Goal: Check status: Check status

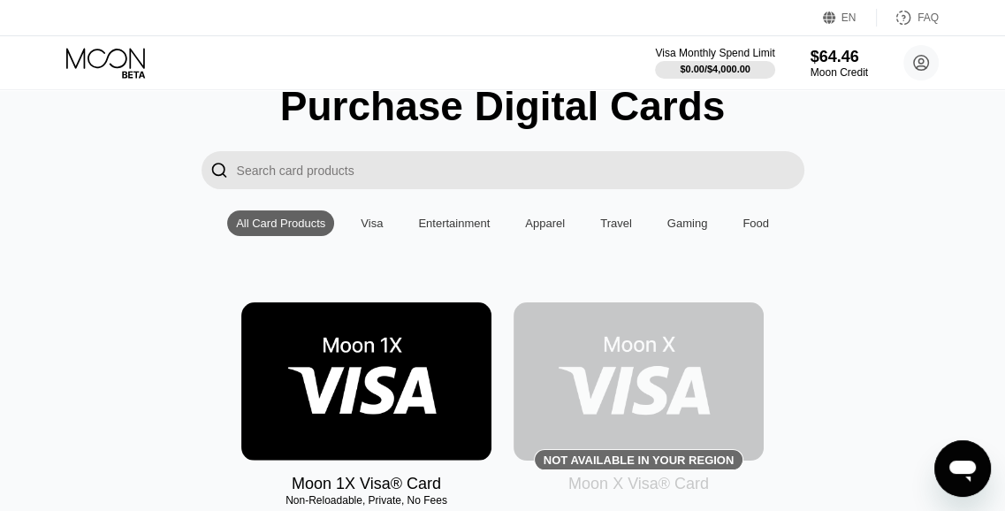
scroll to position [68, 0]
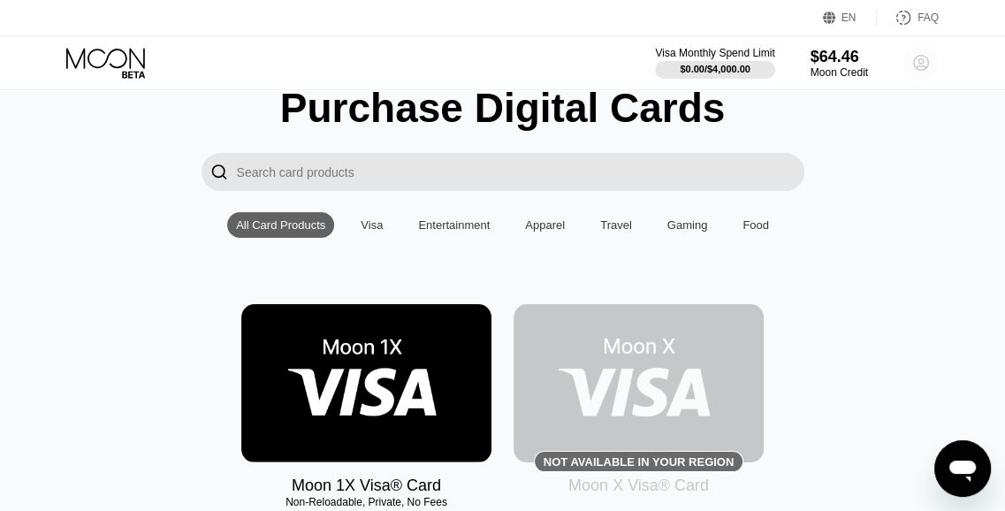
click at [921, 70] on icon at bounding box center [921, 63] width 15 height 15
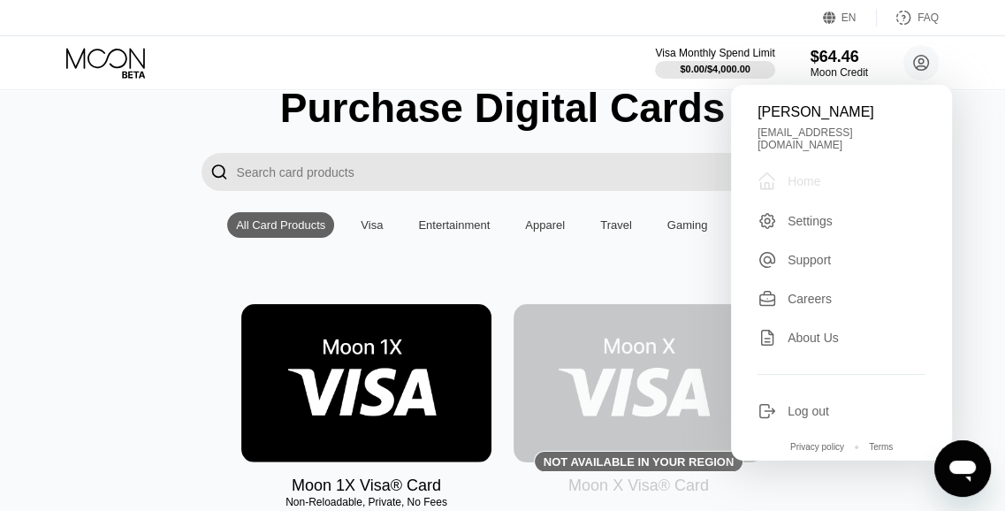
click at [810, 174] on div "Home" at bounding box center [803, 181] width 33 height 14
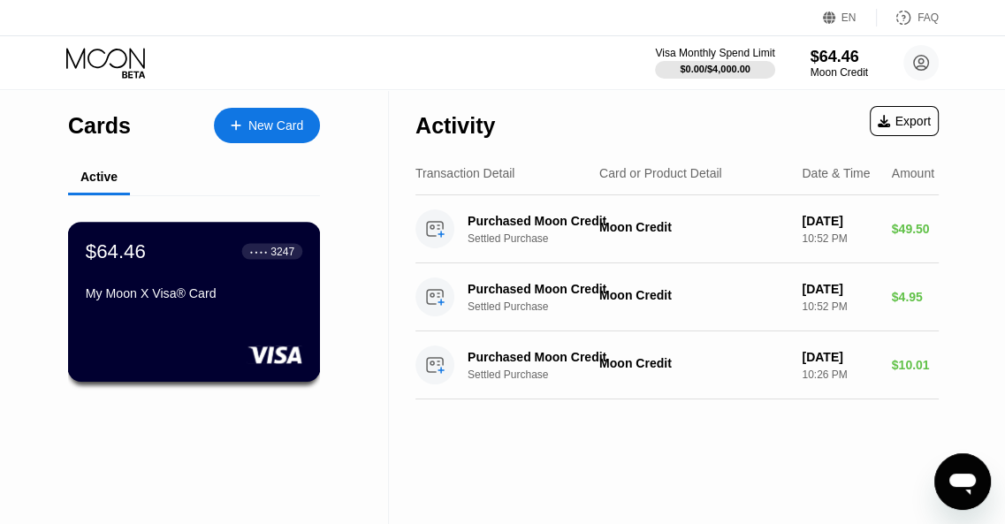
click at [219, 296] on div "My Moon X Visa® Card" at bounding box center [194, 293] width 217 height 14
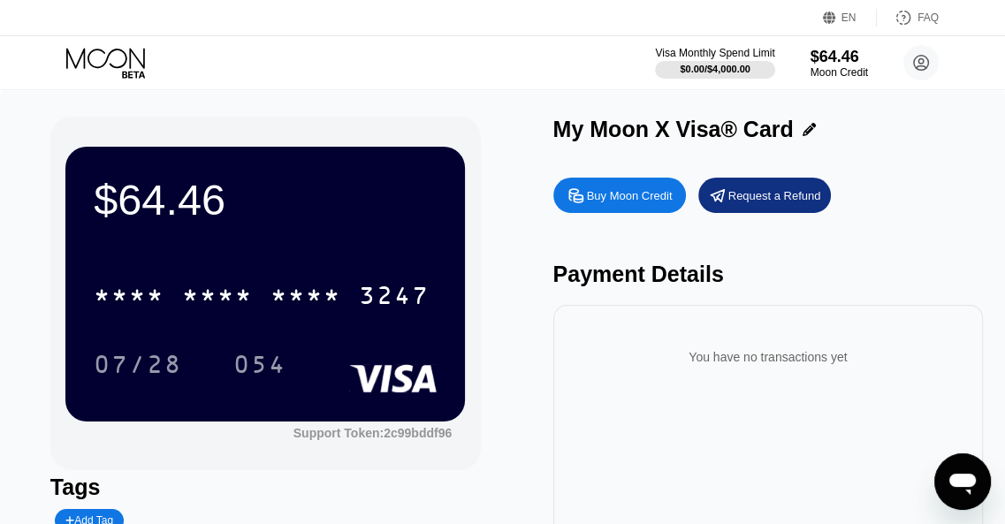
click at [330, 347] on div "07/28 054" at bounding box center [265, 364] width 343 height 44
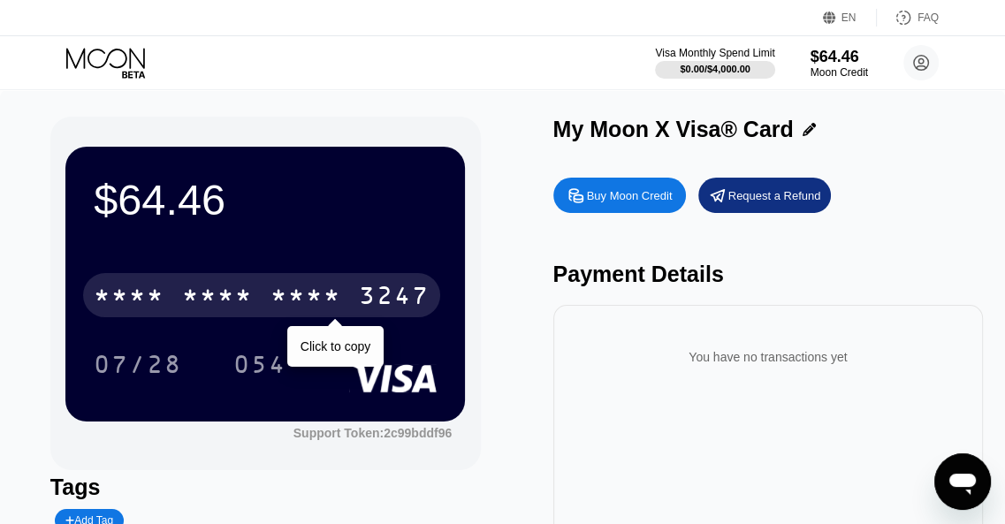
click at [391, 304] on div "3247" at bounding box center [394, 298] width 71 height 28
